Goal: Task Accomplishment & Management: Manage account settings

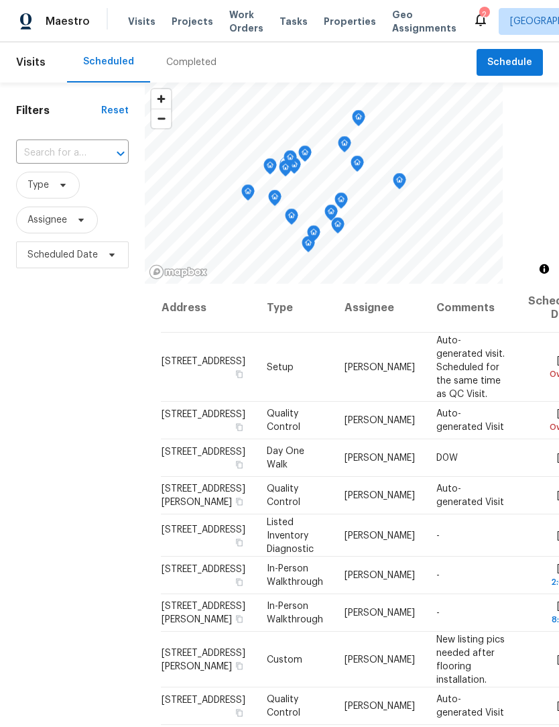
click at [0, 0] on span at bounding box center [0, 0] width 0 height 0
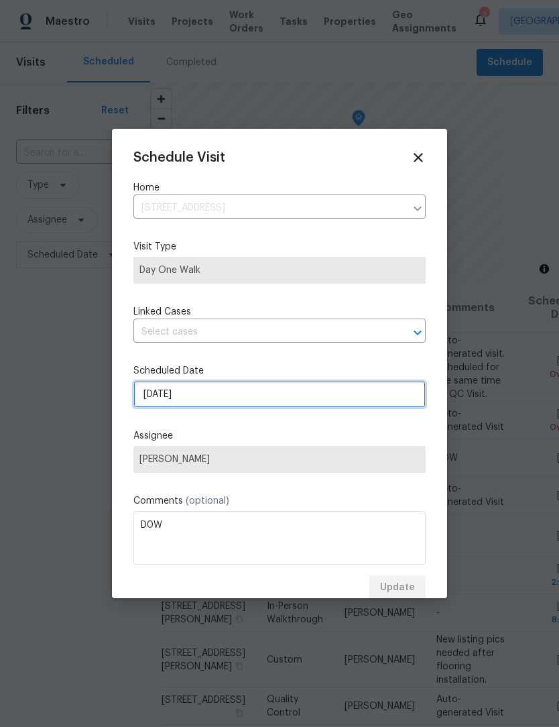
click at [152, 398] on input "8/27/2025" at bounding box center [279, 394] width 292 height 27
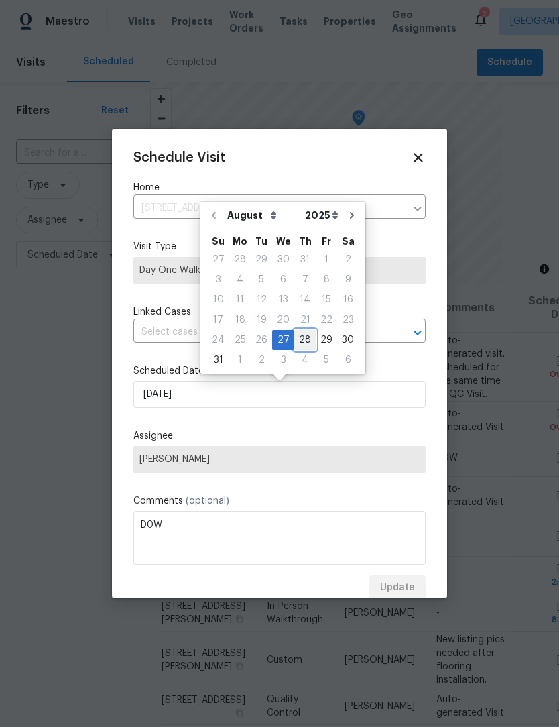
click at [300, 340] on div "28" at bounding box center [304, 340] width 21 height 19
type input "8/28/2025"
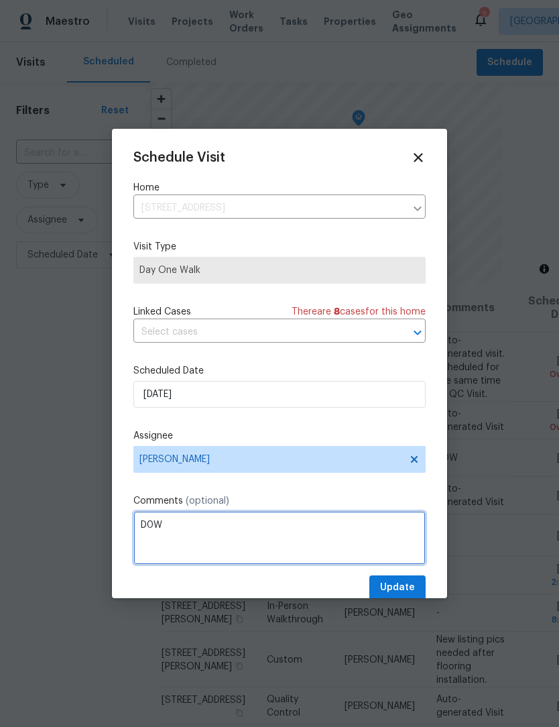
click at [413, 551] on textarea "D0W" at bounding box center [279, 538] width 292 height 54
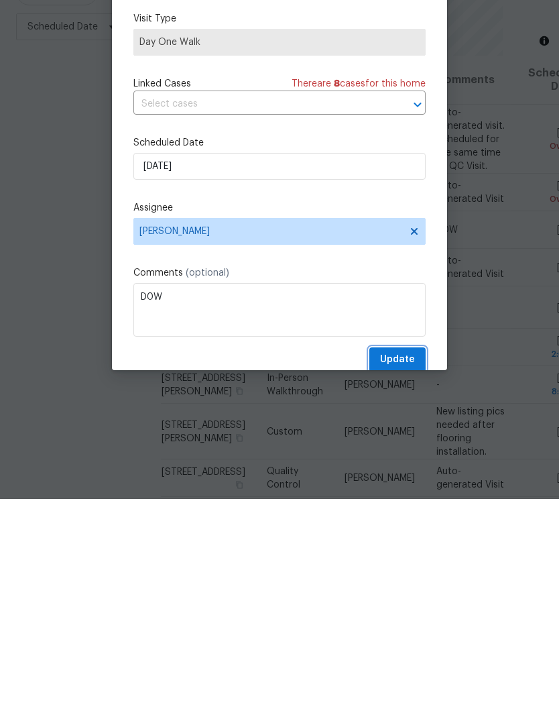
click at [400, 579] on span "Update" at bounding box center [397, 587] width 35 height 17
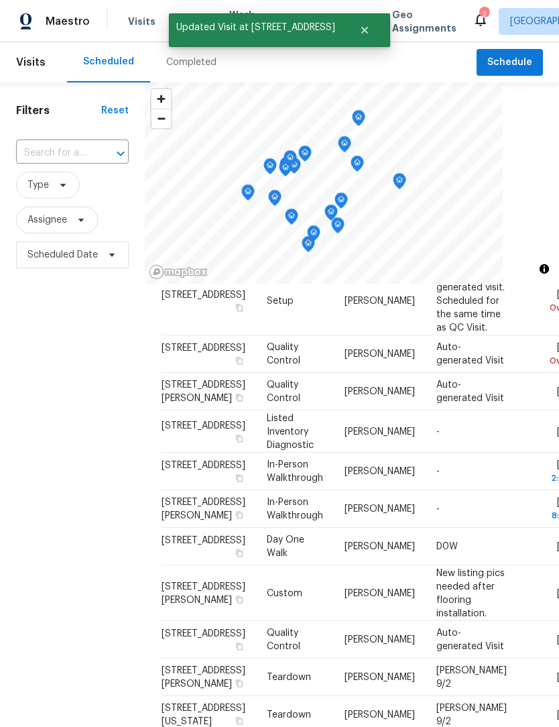
scroll to position [74, 0]
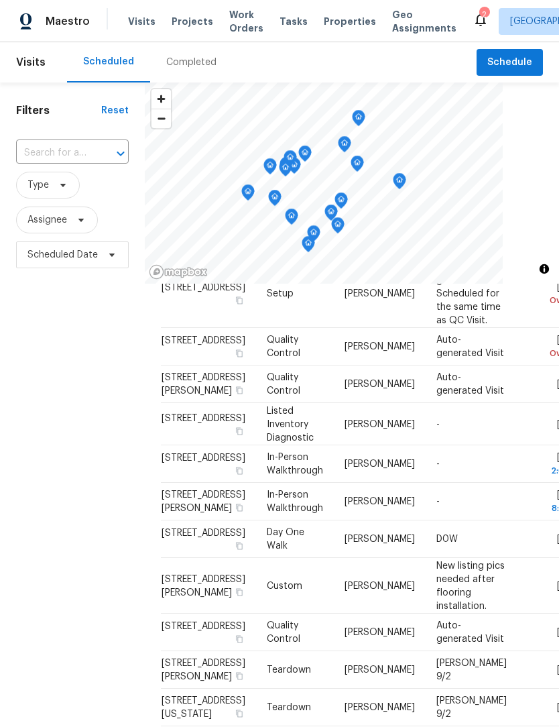
click at [0, 0] on div at bounding box center [0, 0] width 0 height 0
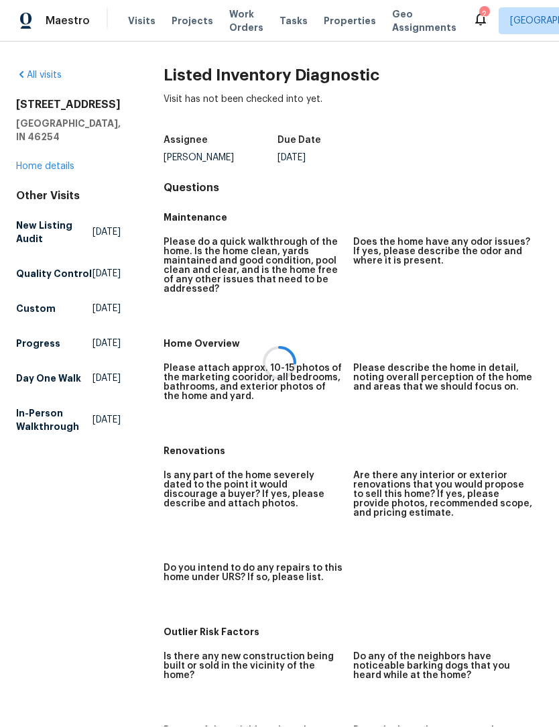
scroll to position [1, 0]
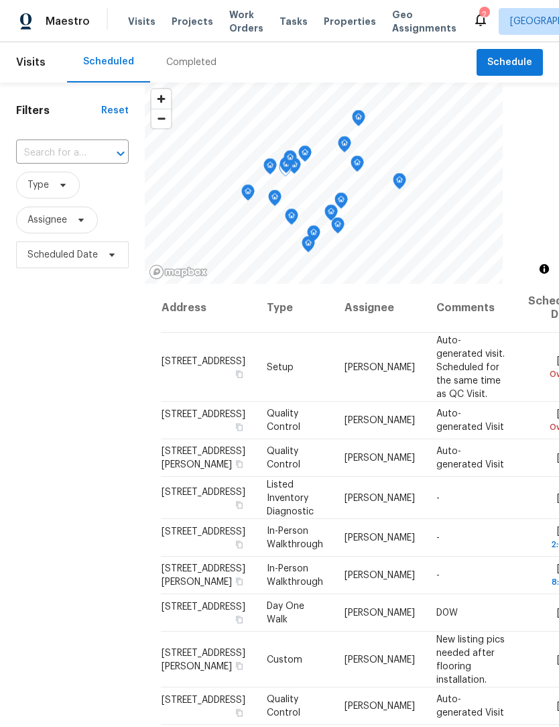
click at [0, 0] on icon at bounding box center [0, 0] width 0 height 0
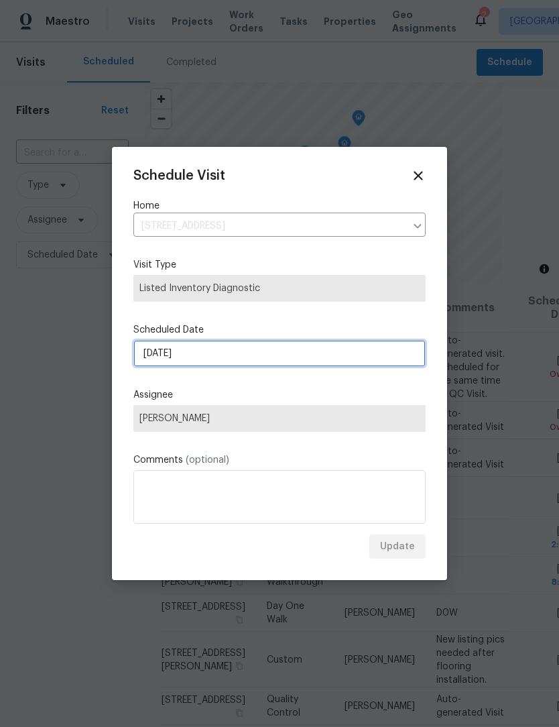
click at [248, 356] on input "[DATE]" at bounding box center [279, 353] width 292 height 27
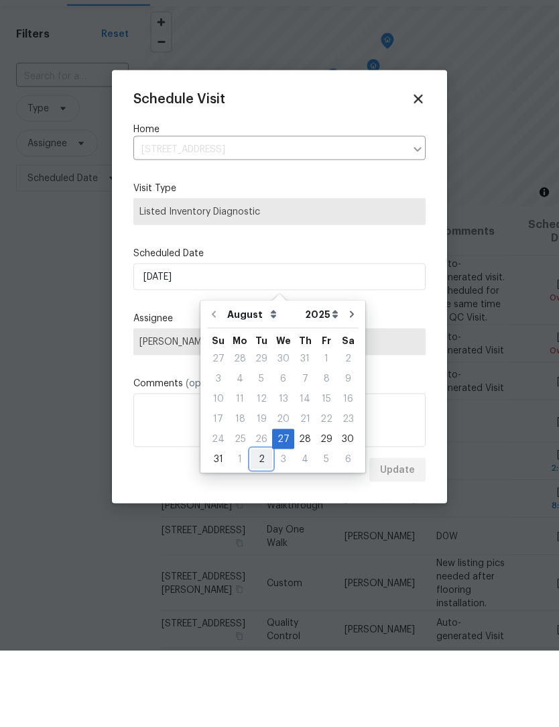
click at [260, 526] on div "2" at bounding box center [261, 535] width 21 height 19
type input "9/2/2025"
select select "8"
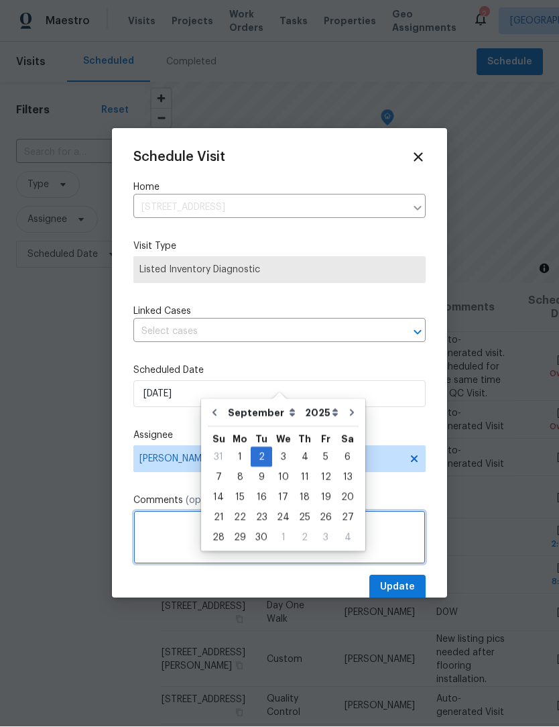
click at [418, 565] on textarea at bounding box center [279, 538] width 292 height 54
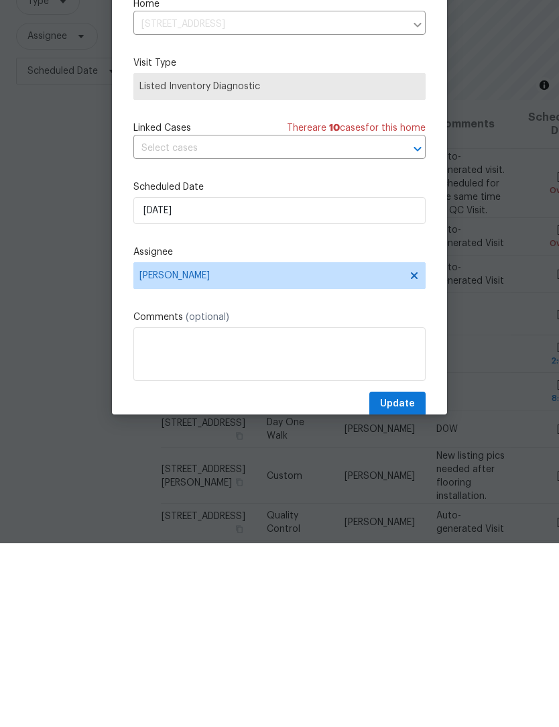
click at [406, 423] on div at bounding box center [279, 363] width 559 height 727
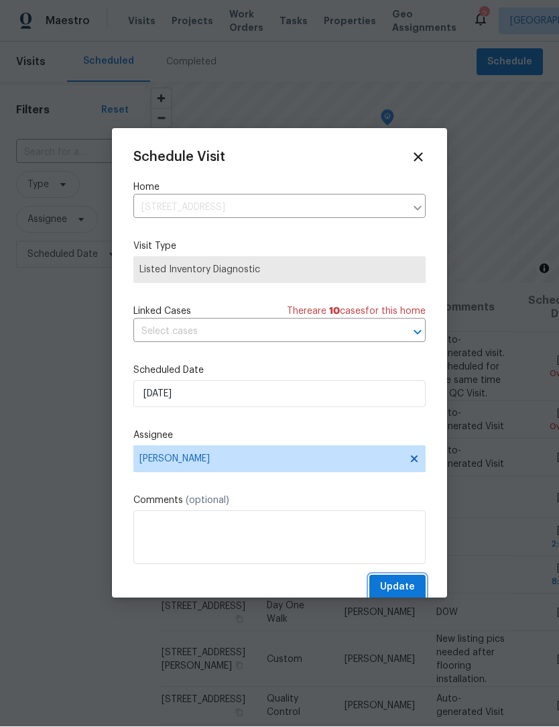
click at [407, 600] on button "Update" at bounding box center [397, 587] width 56 height 25
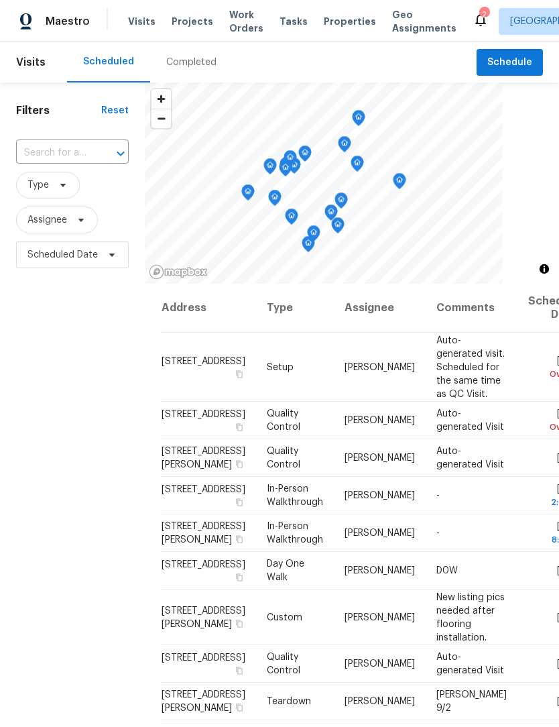
click at [241, 30] on span "Work Orders" at bounding box center [246, 21] width 34 height 27
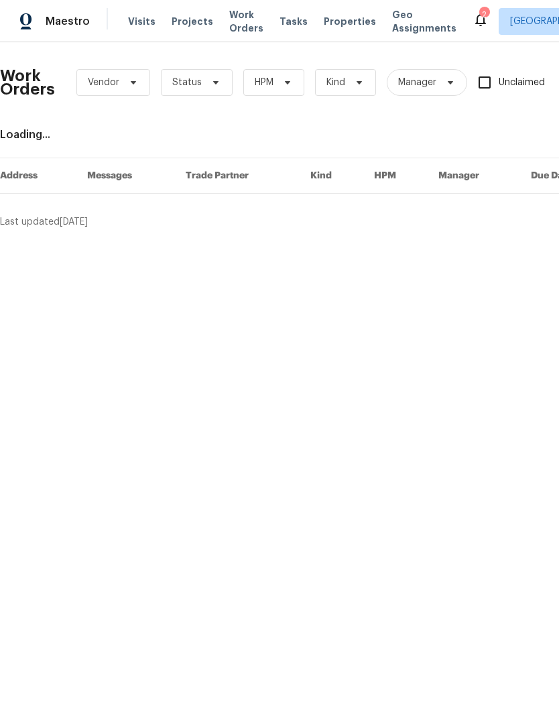
click at [146, 27] on span "Visits" at bounding box center [141, 21] width 27 height 13
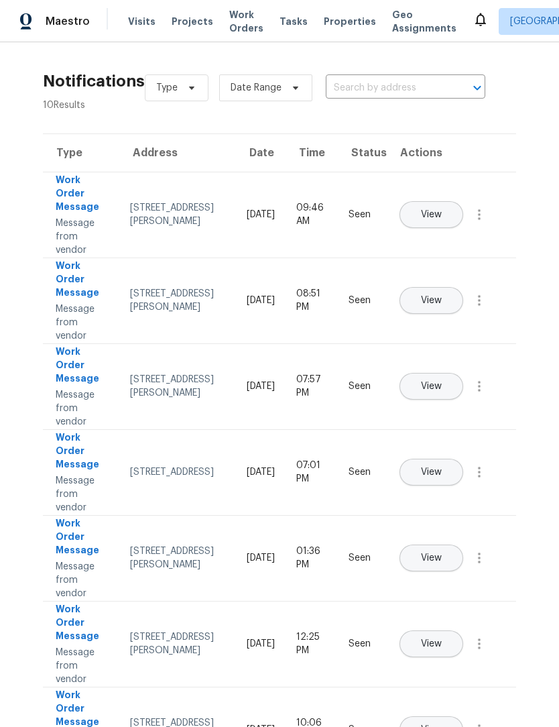
click at [237, 28] on span "Work Orders" at bounding box center [246, 21] width 34 height 27
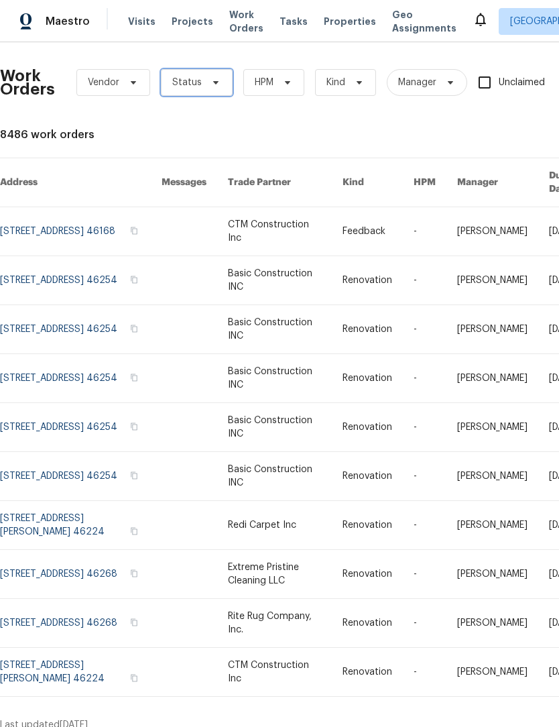
click at [200, 82] on span "Status" at bounding box center [197, 82] width 72 height 27
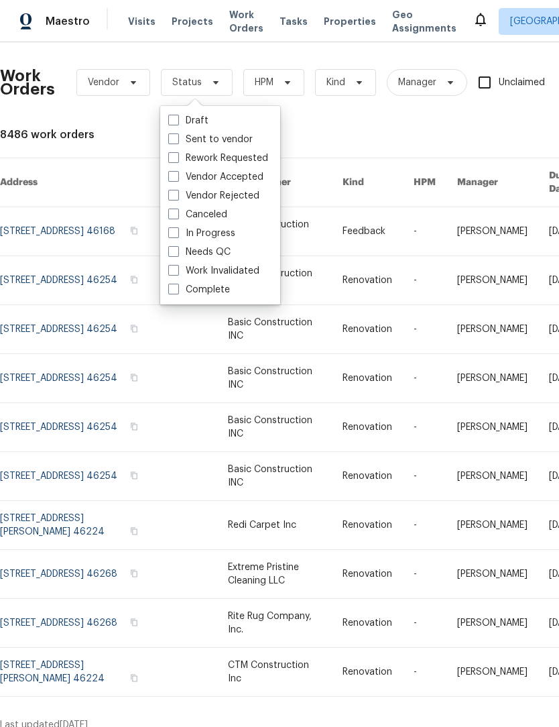
click at [217, 251] on label "Needs QC" at bounding box center [199, 251] width 62 height 13
click at [177, 251] on input "Needs QC" at bounding box center [172, 249] width 9 height 9
checkbox input "true"
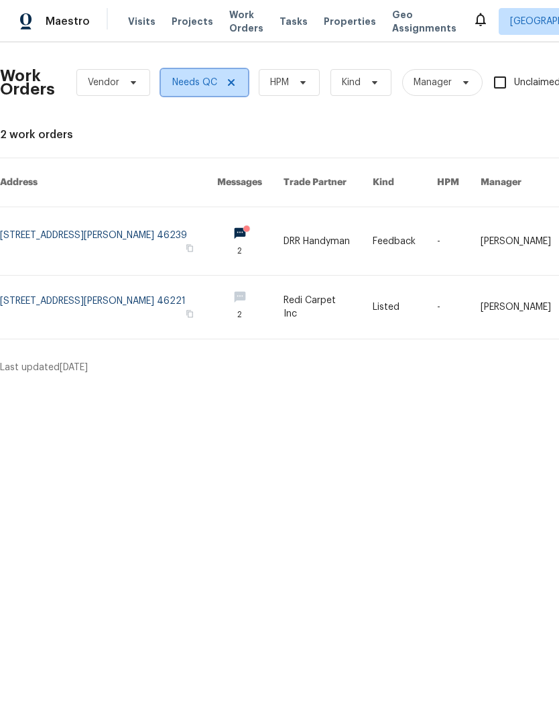
click at [233, 84] on icon at bounding box center [231, 82] width 7 height 7
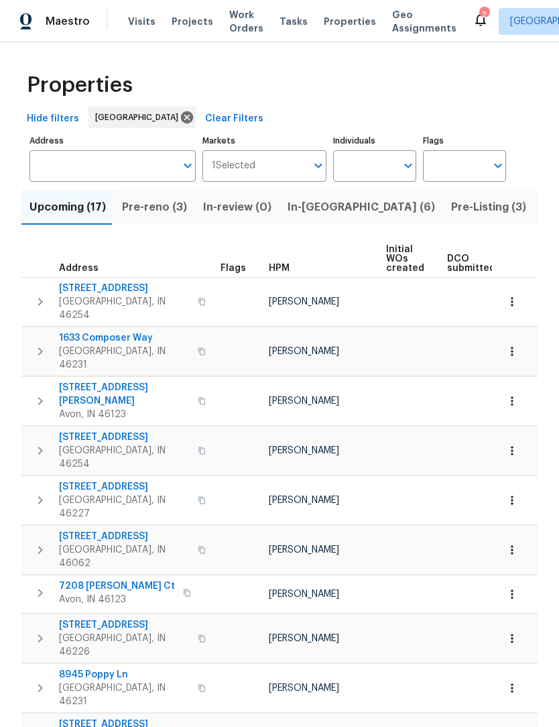
click at [451, 205] on span "Pre-Listing (3)" at bounding box center [488, 207] width 75 height 19
